Goal: Task Accomplishment & Management: Manage account settings

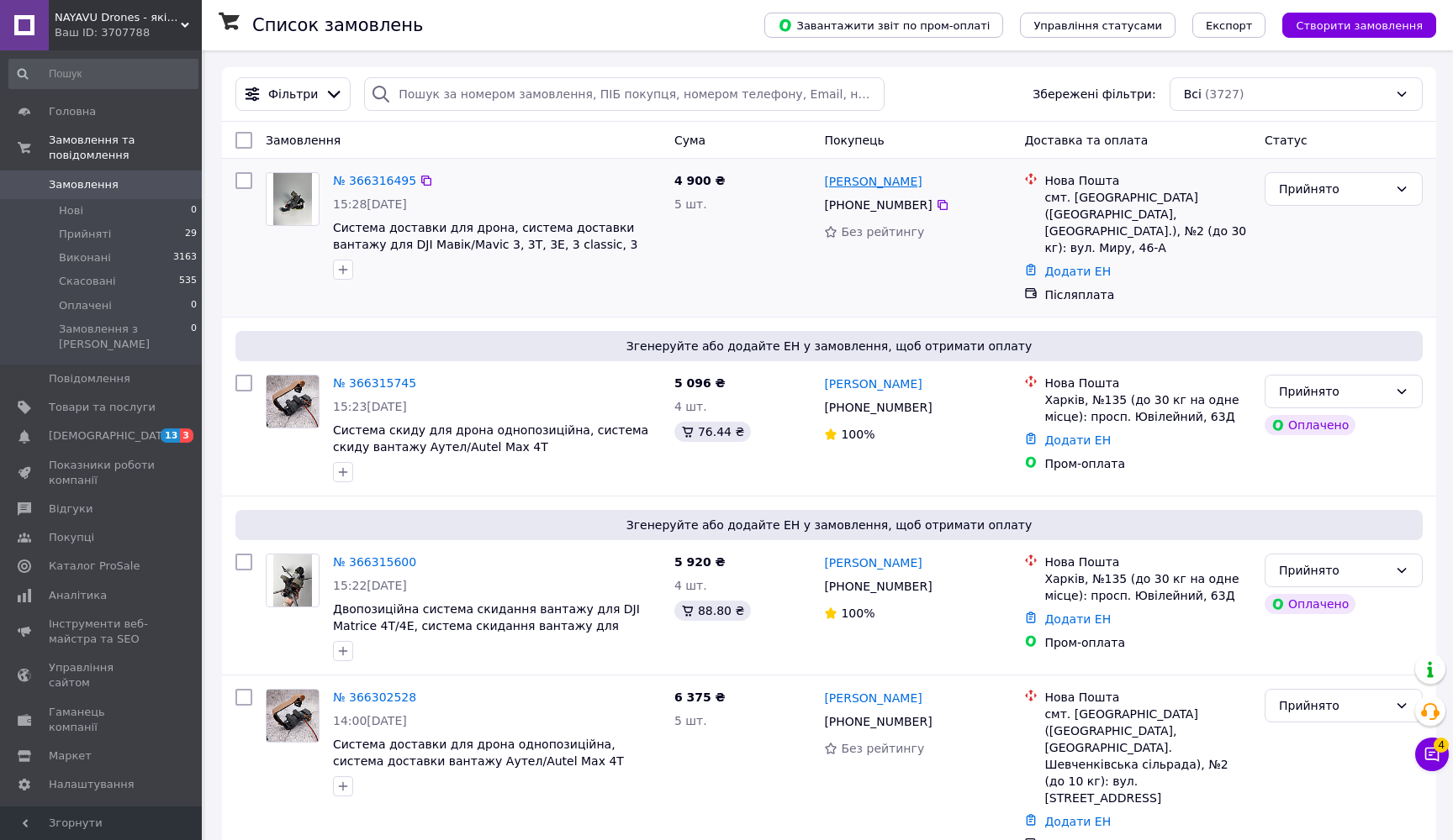
click at [851, 179] on link "[PERSON_NAME]" at bounding box center [873, 182] width 98 height 17
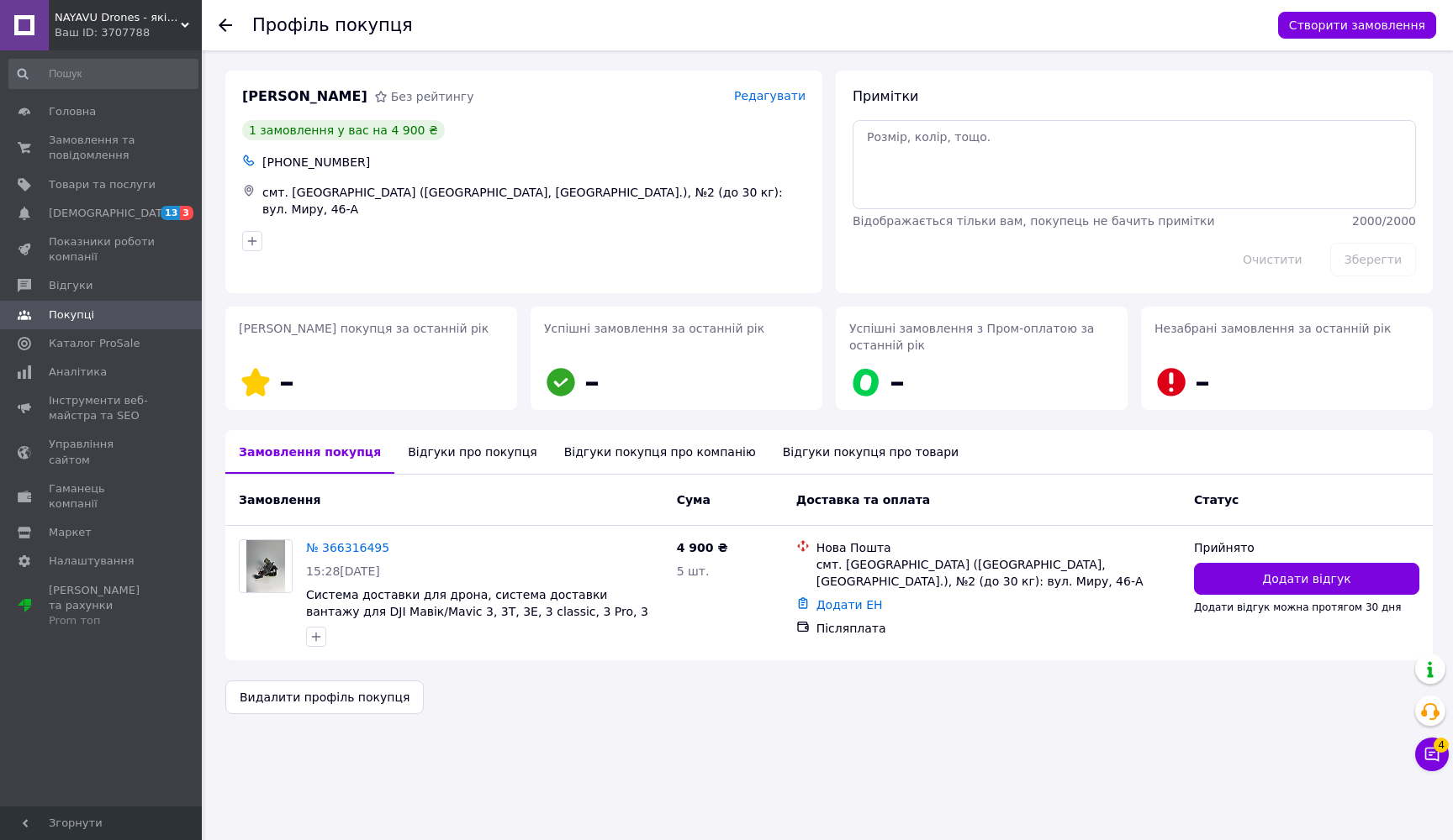
click at [225, 23] on icon at bounding box center [225, 24] width 14 height 14
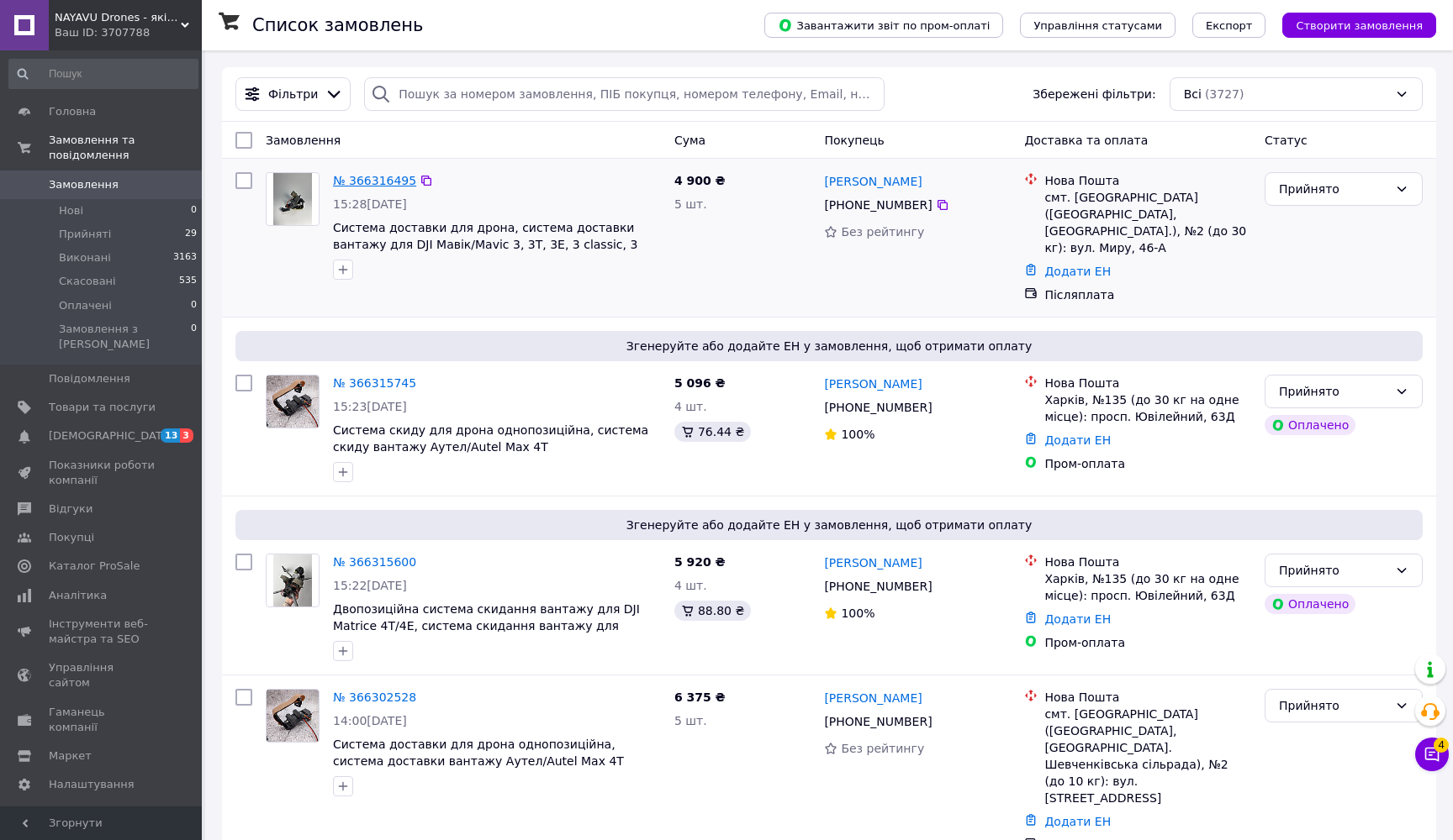
click at [404, 180] on link "№ 366316495" at bounding box center [374, 181] width 83 height 14
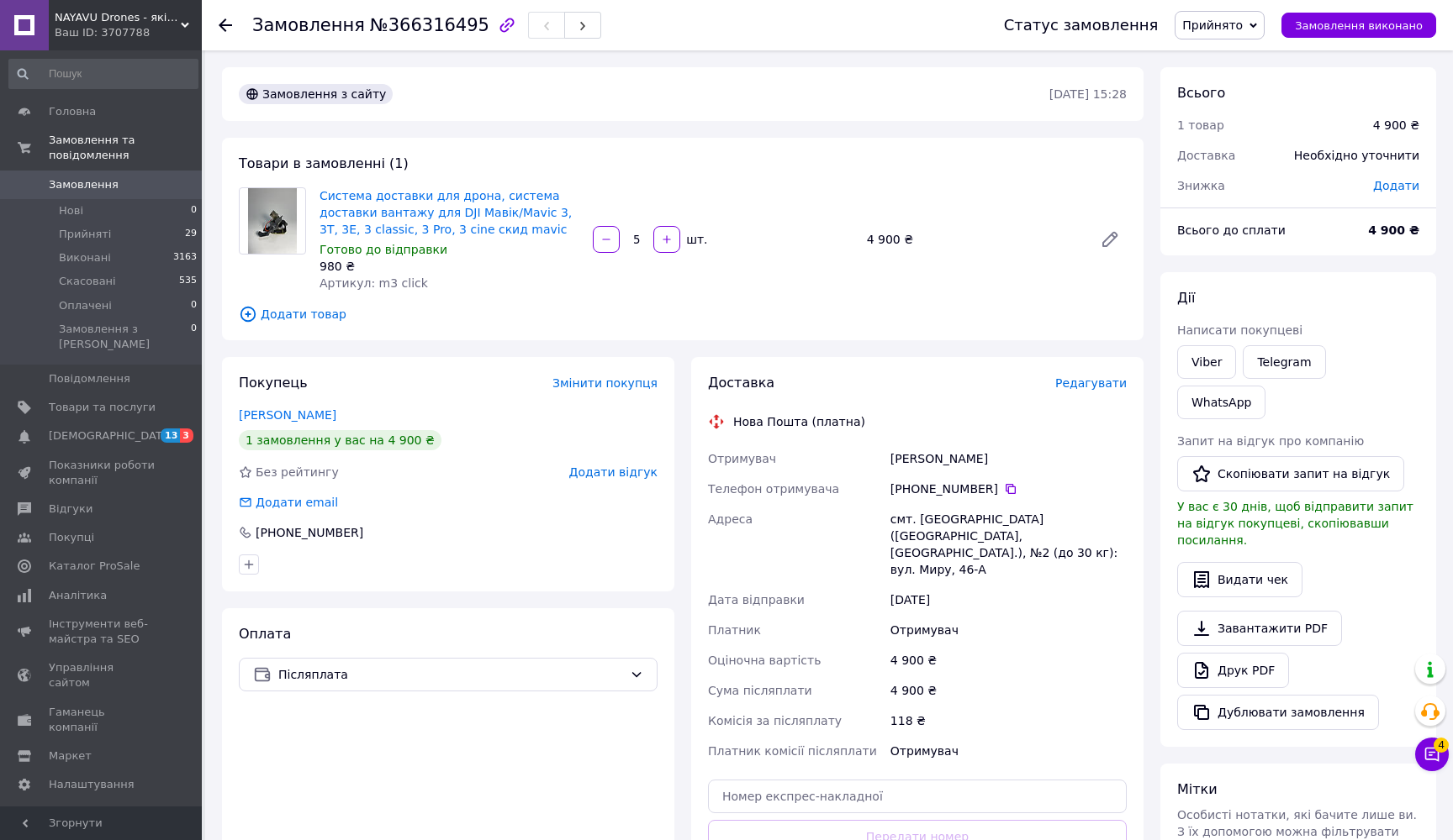
click at [91, 184] on span "Замовлення" at bounding box center [83, 184] width 70 height 15
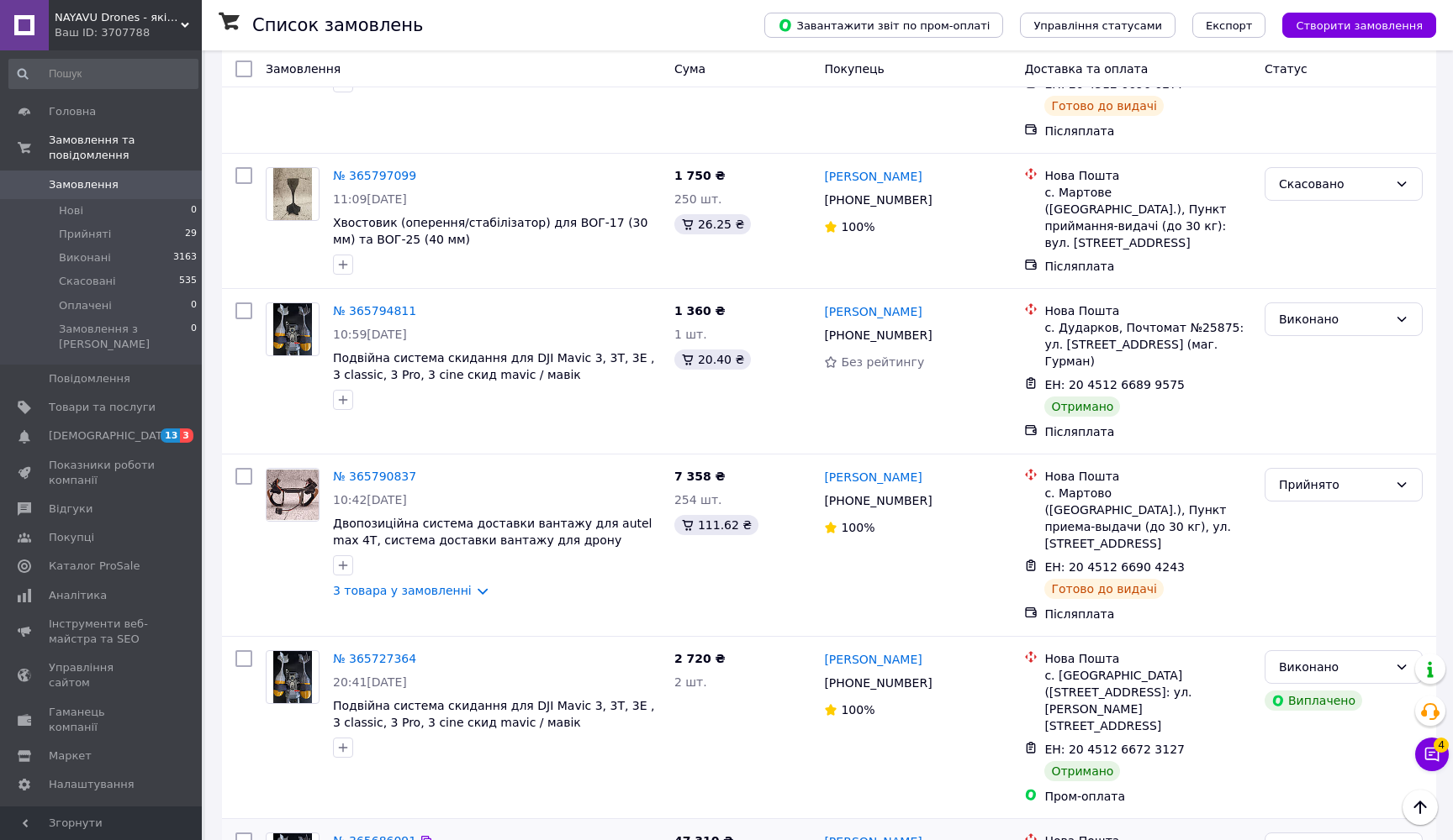
scroll to position [2558, 0]
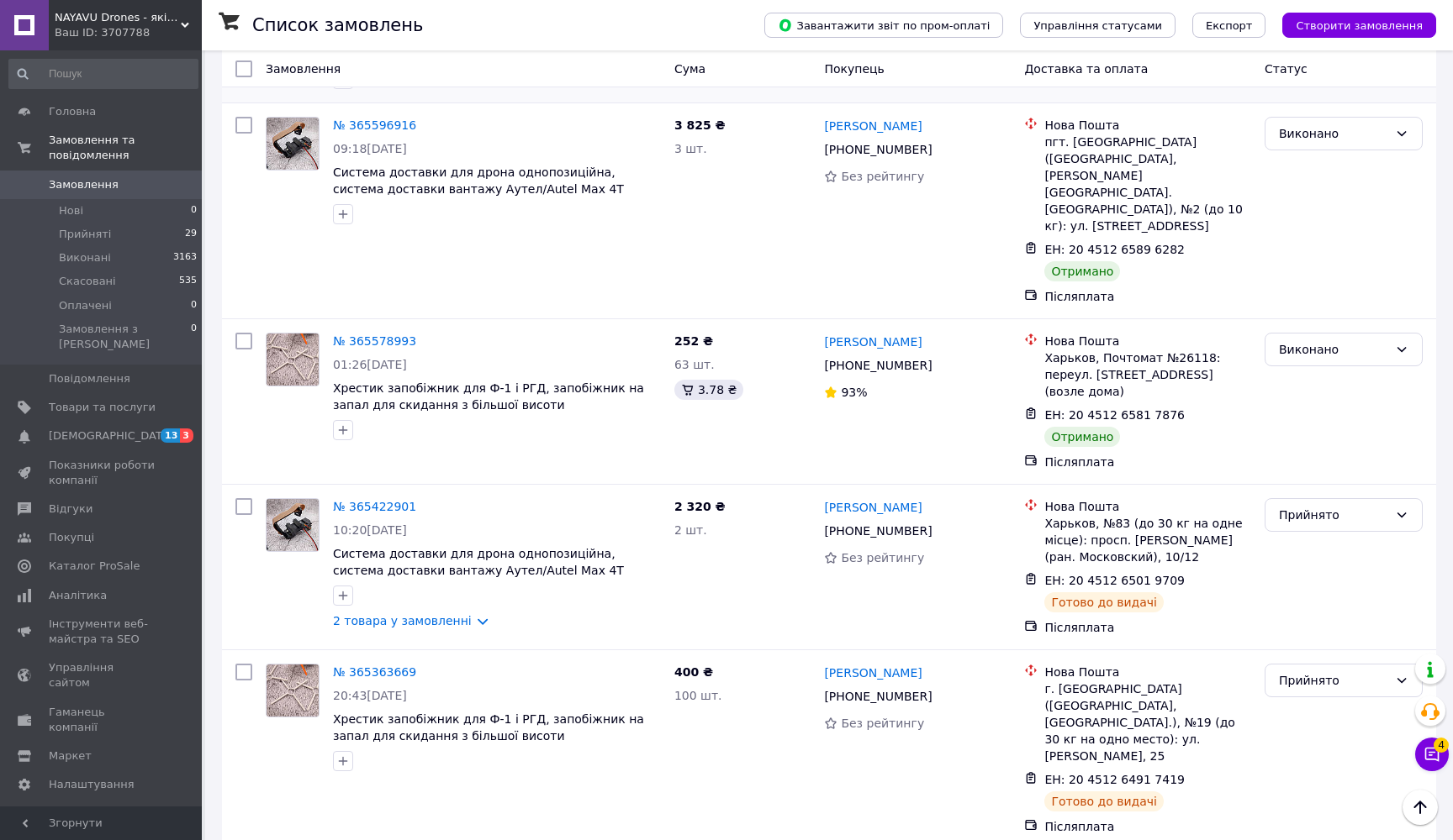
scroll to position [733, 0]
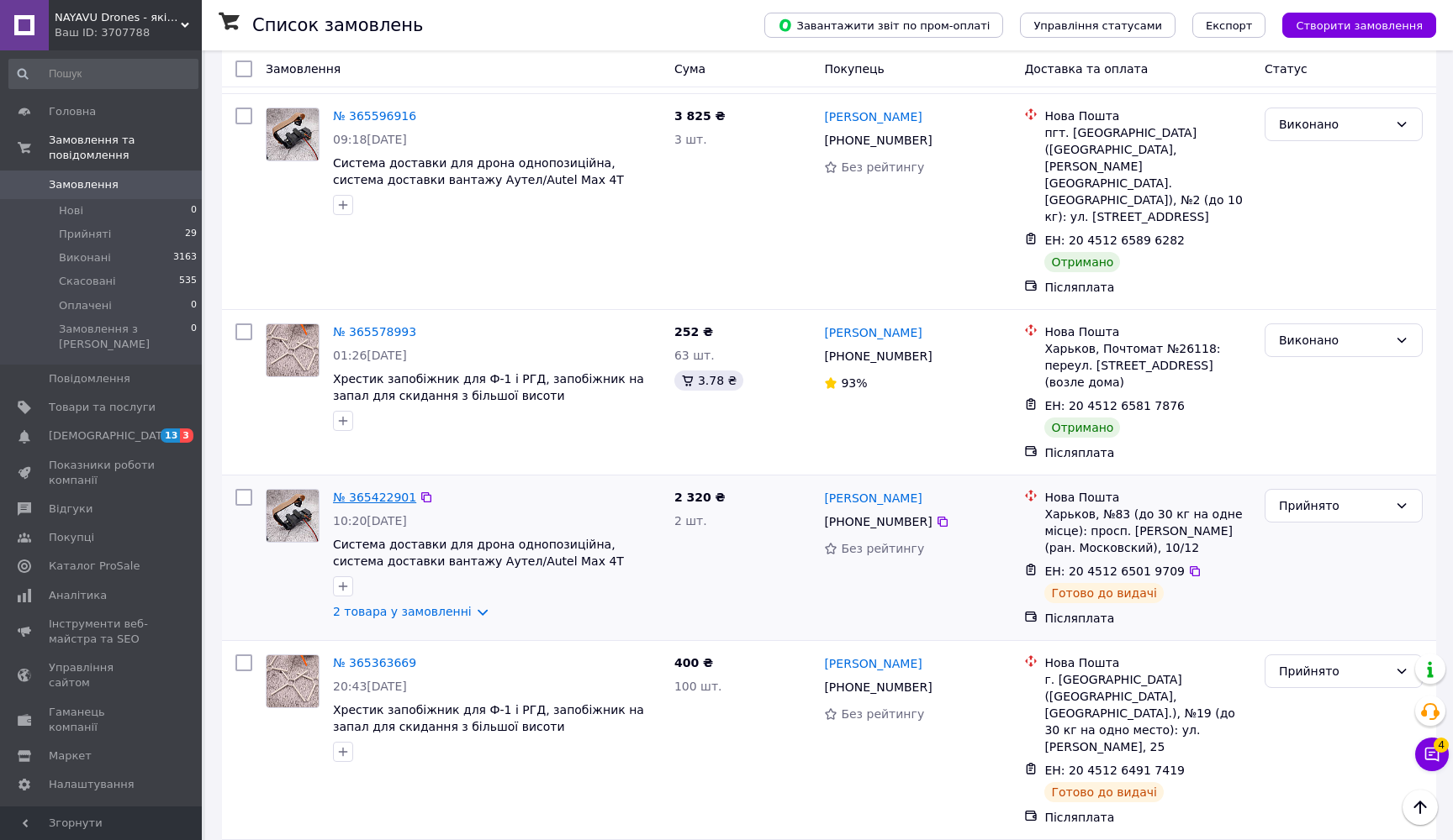
click at [385, 490] on link "№ 365422901" at bounding box center [374, 497] width 83 height 14
